Goal: Complete application form

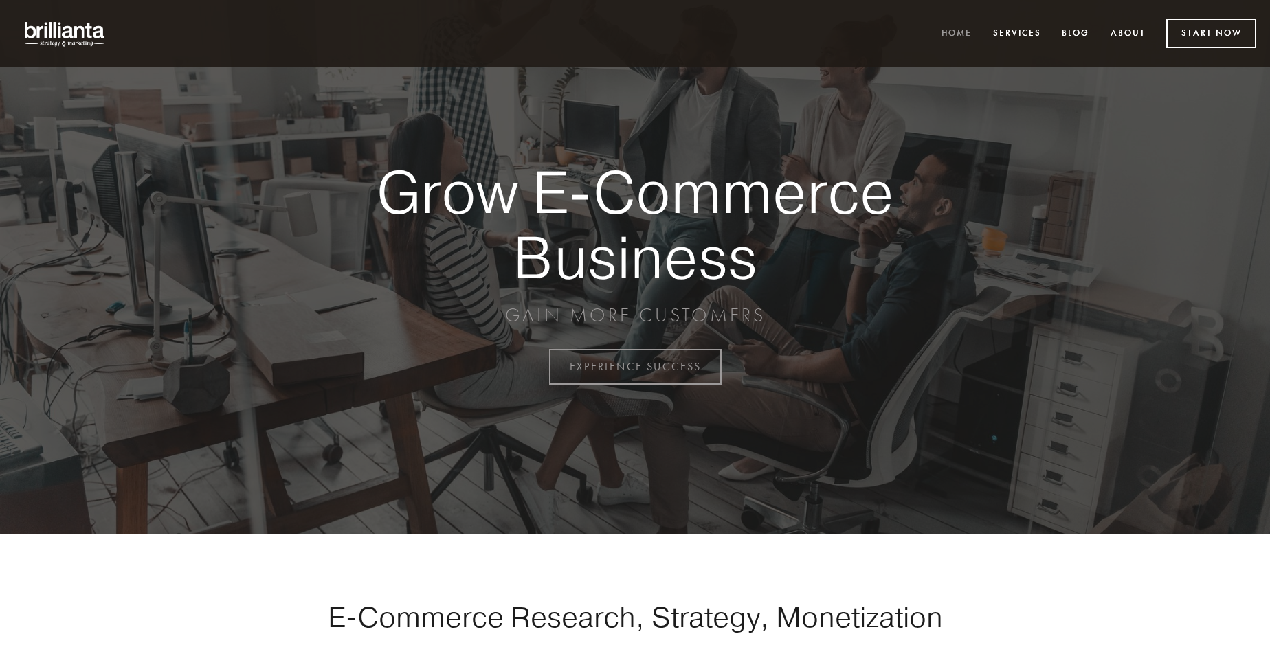
scroll to position [3602, 0]
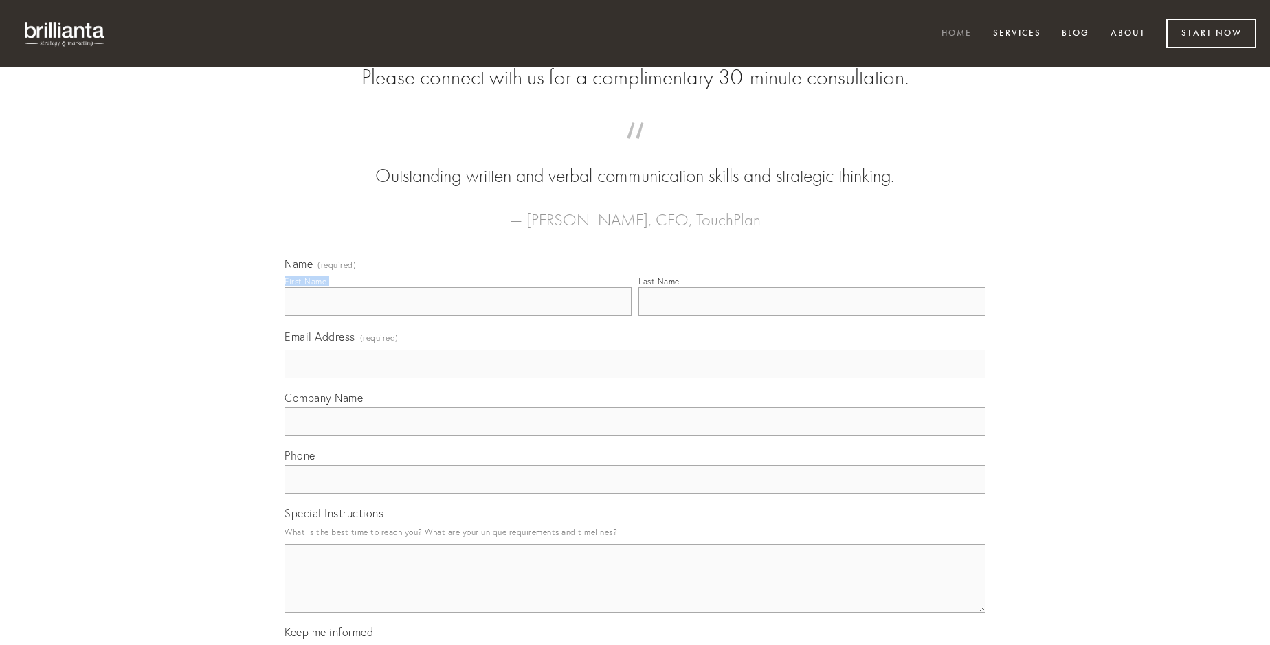
type input "[PERSON_NAME]"
click at [812, 316] on input "Last Name" at bounding box center [811, 301] width 347 height 29
type input "[PERSON_NAME]"
click at [635, 379] on input "Email Address (required)" at bounding box center [635, 364] width 701 height 29
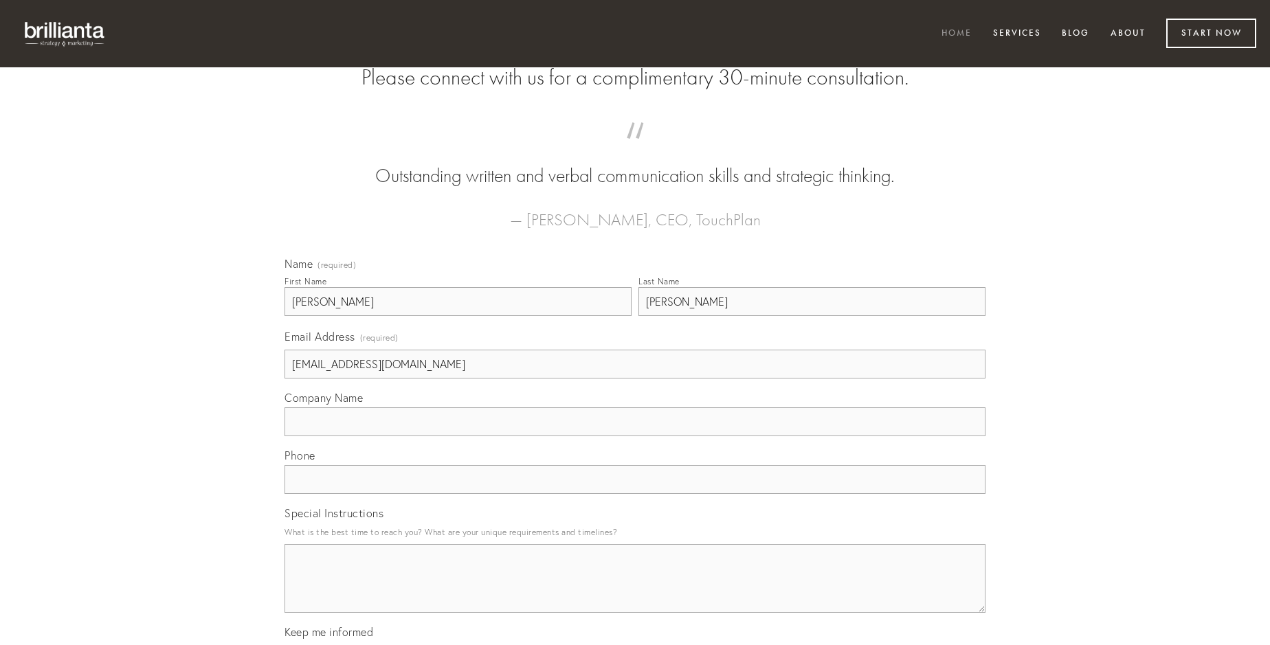
type input "[EMAIL_ADDRESS][DOMAIN_NAME]"
click at [635, 436] on input "Company Name" at bounding box center [635, 422] width 701 height 29
type input "animi"
click at [635, 494] on input "text" at bounding box center [635, 479] width 701 height 29
click at [635, 591] on textarea "Special Instructions" at bounding box center [635, 578] width 701 height 69
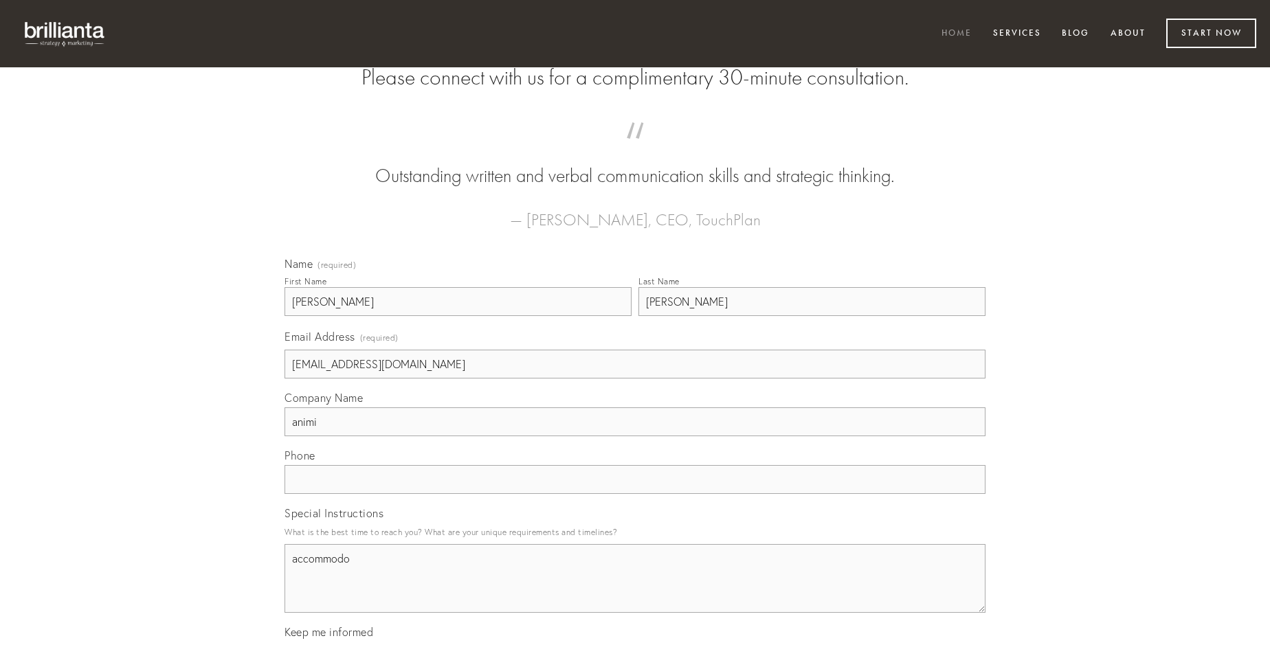
type textarea "accommodo"
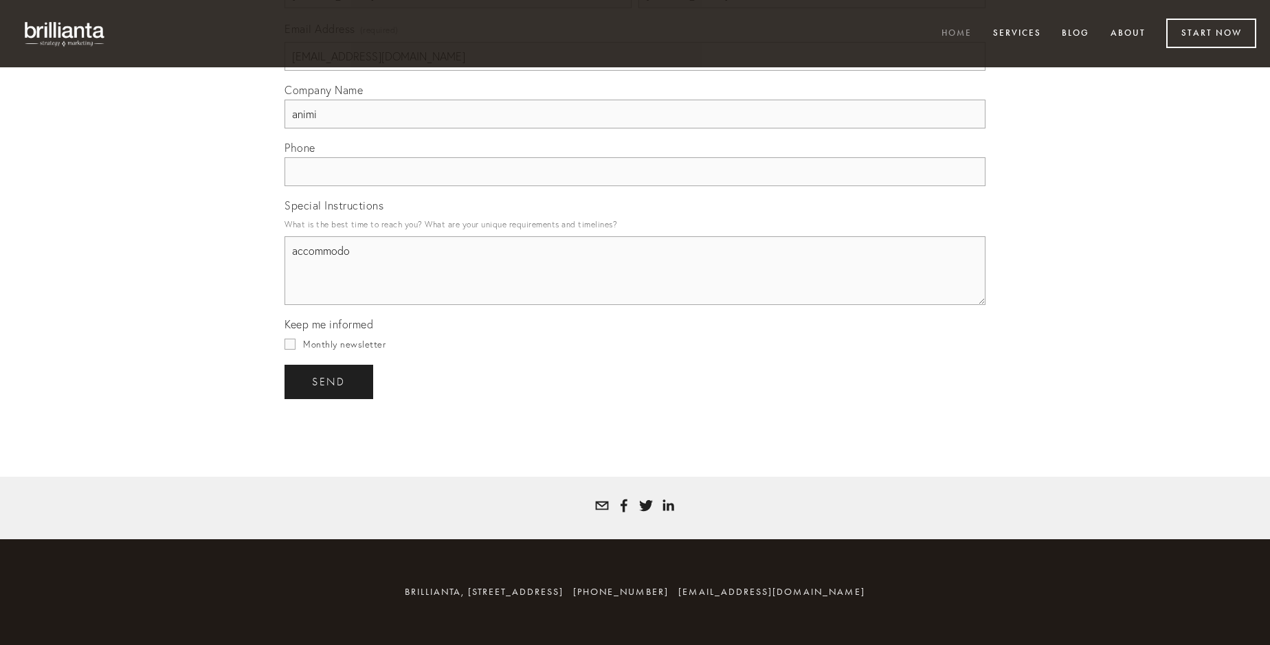
click at [330, 381] on span "send" at bounding box center [329, 382] width 34 height 12
